Goal: Navigation & Orientation: Find specific page/section

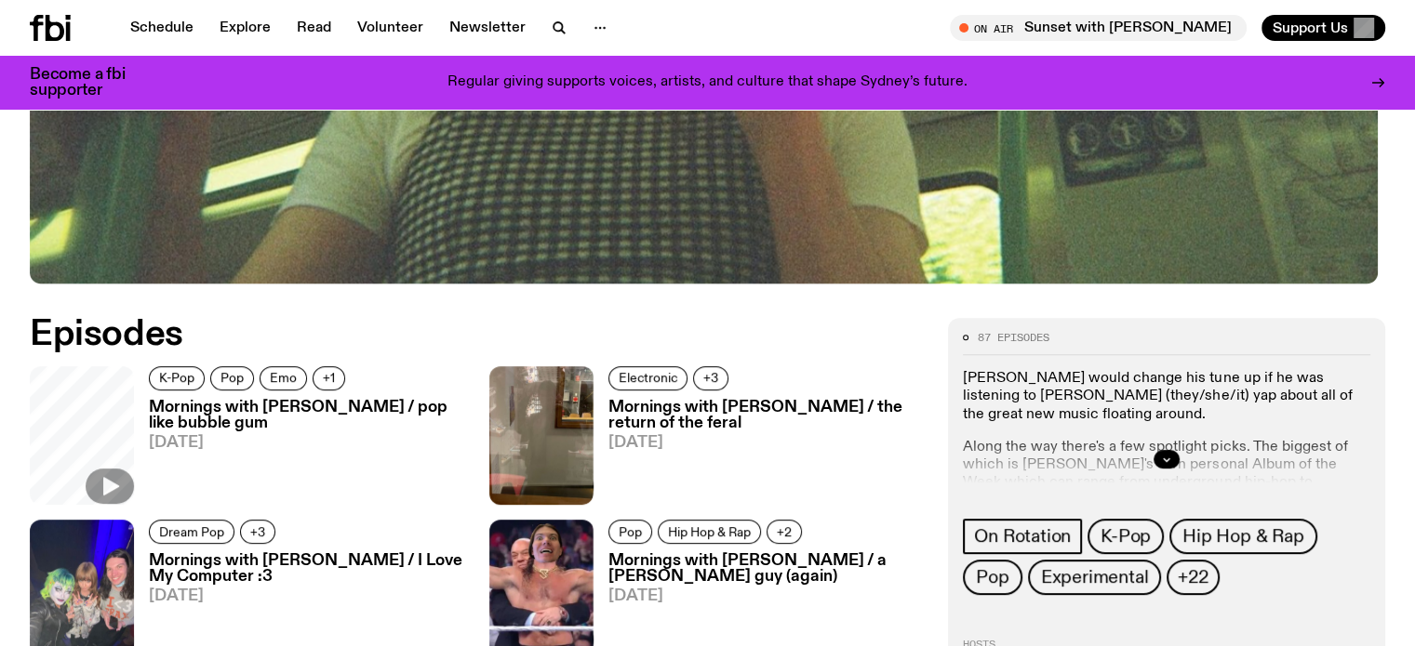
scroll to position [923, 0]
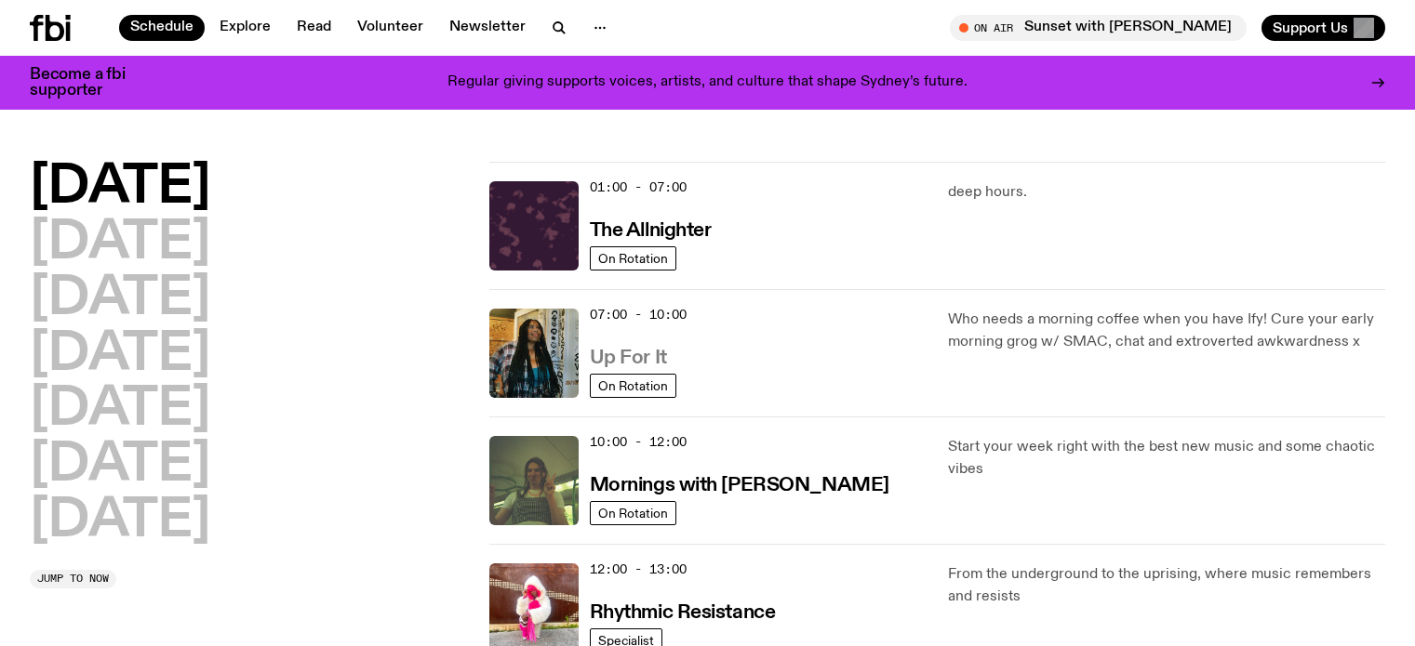
scroll to position [186, 0]
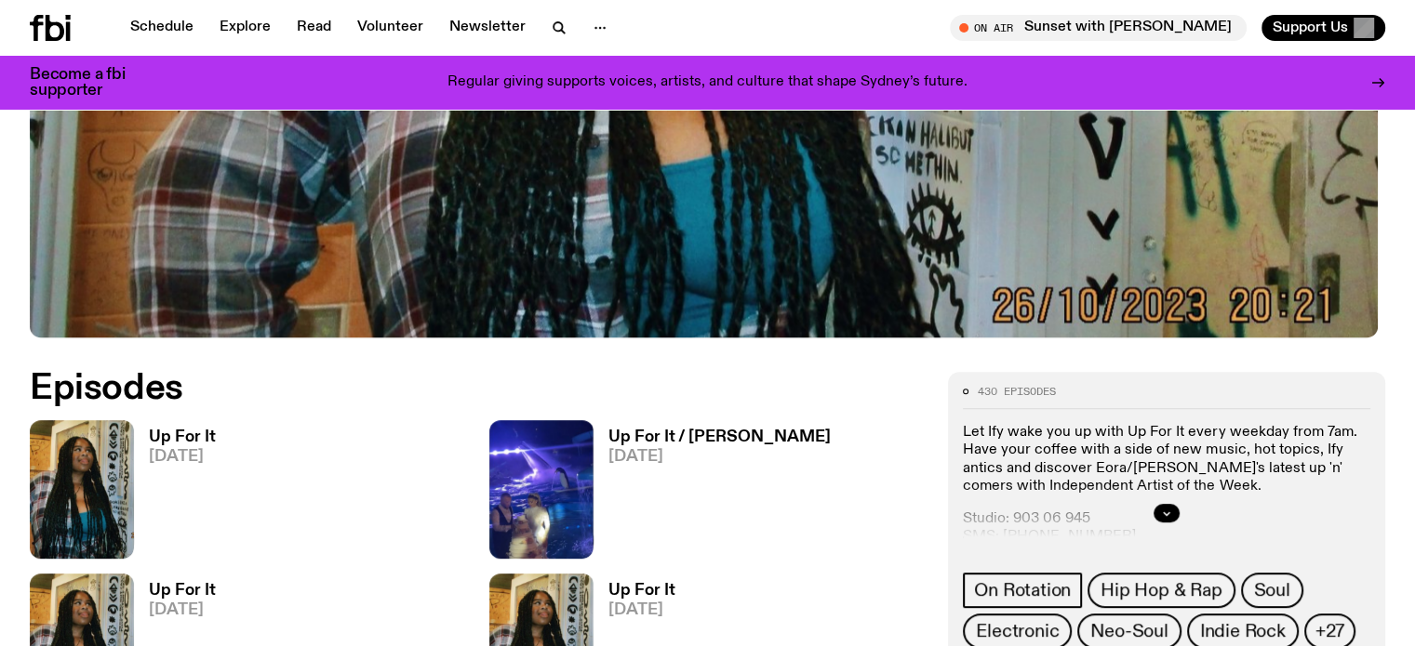
scroll to position [925, 0]
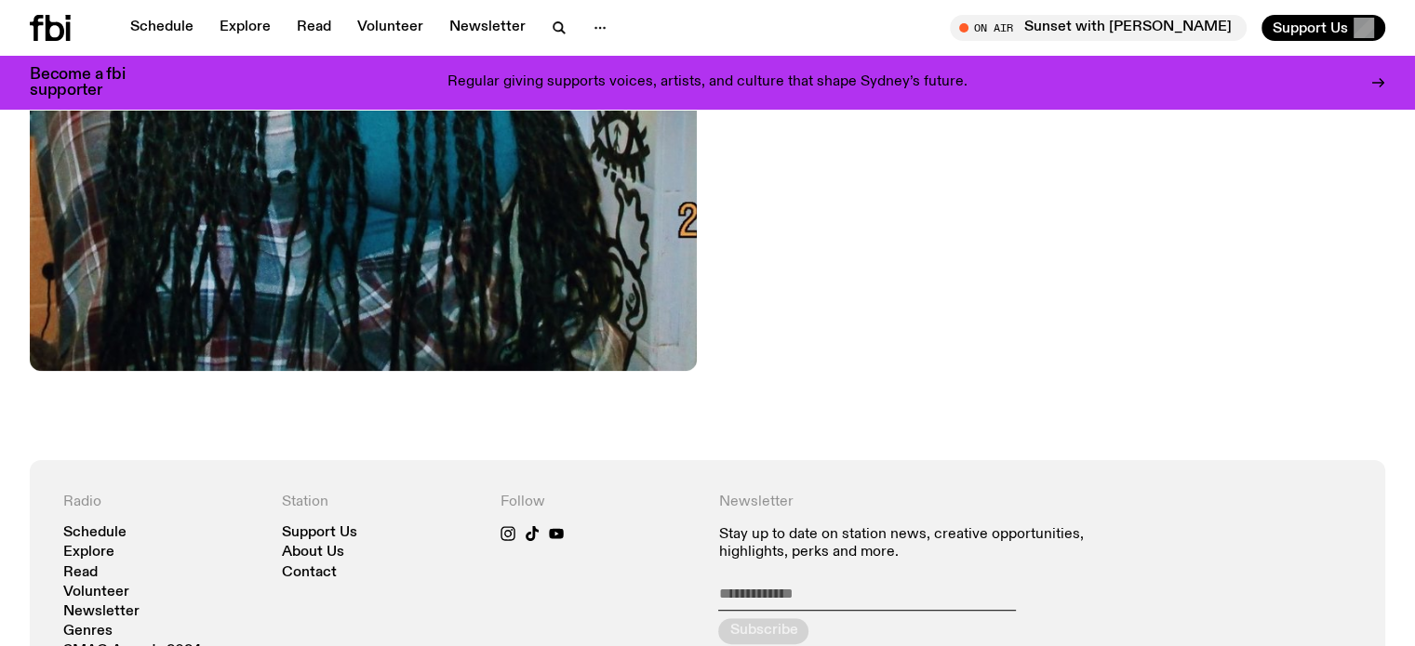
scroll to position [927, 0]
